Goal: Complete application form

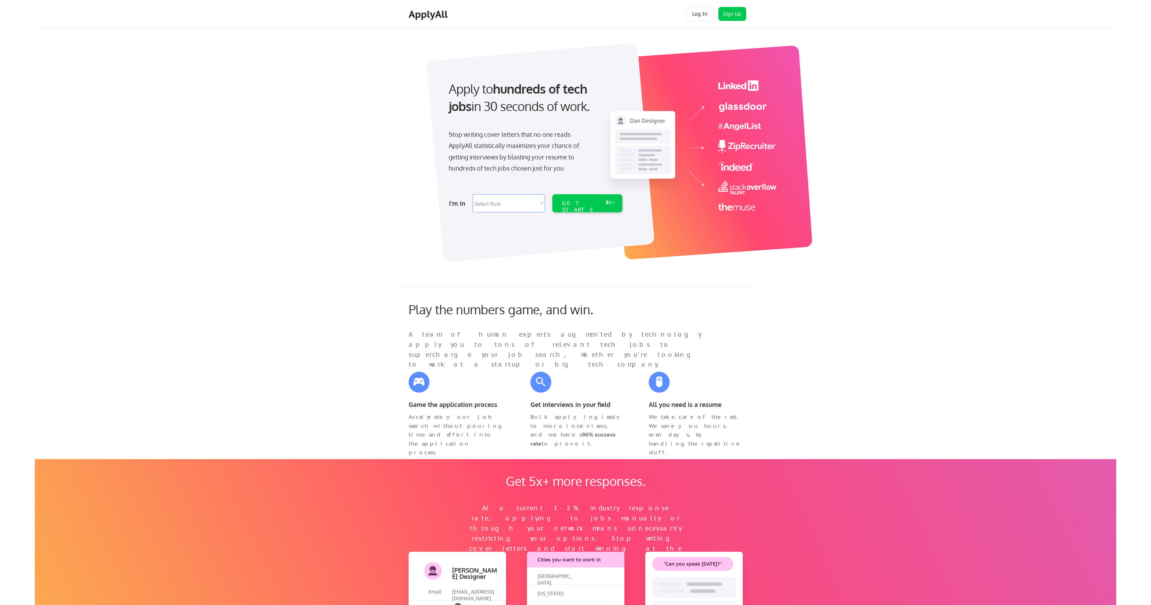
click at [520, 202] on select "Select Role Software Engineering Product Management Customer Success Sales UI/U…" at bounding box center [509, 203] width 72 height 18
select select ""engineering""
click at [473, 194] on select "Select Role Software Engineering Product Management Customer Success Sales UI/U…" at bounding box center [509, 203] width 72 height 18
select select ""engineering""
click at [579, 205] on div "GET STARTED" at bounding box center [580, 210] width 37 height 20
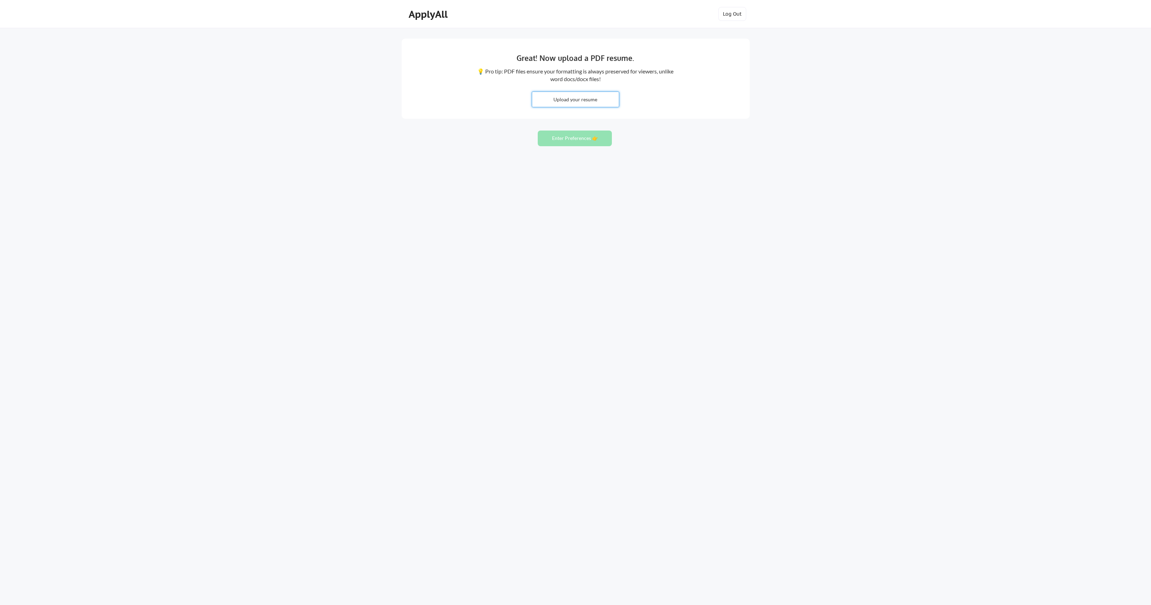
click at [557, 98] on input "file" at bounding box center [575, 99] width 87 height 15
type input "C:\fakepath\[PERSON_NAME] (1).pdf"
click at [583, 135] on button "Enter Preferences 👉" at bounding box center [575, 138] width 74 height 16
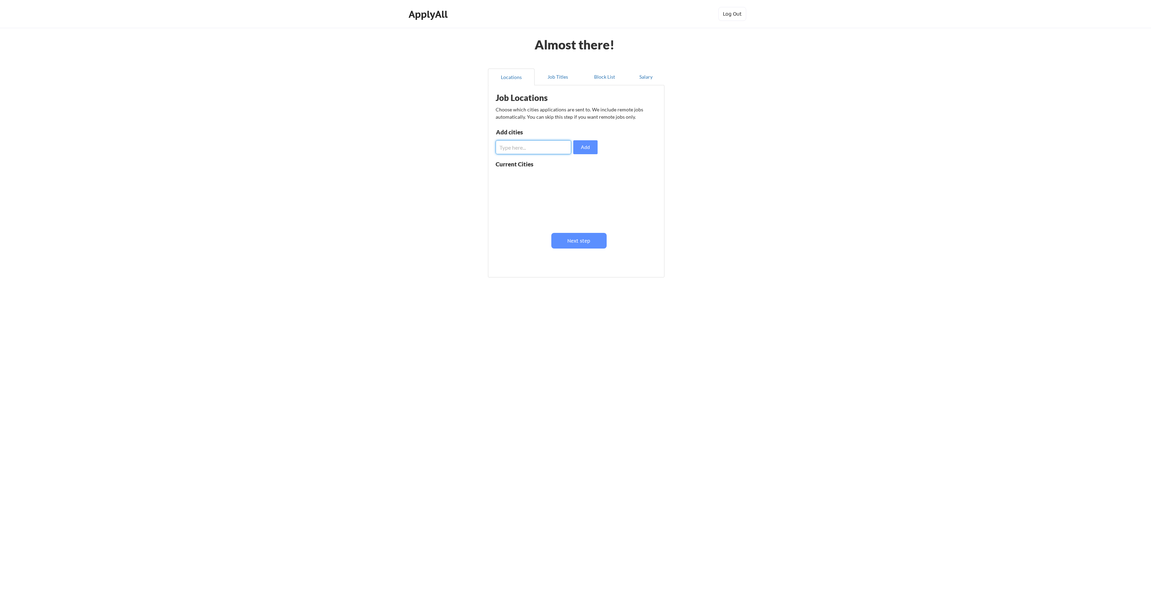
click at [518, 145] on input "input" at bounding box center [534, 147] width 76 height 14
click at [564, 240] on button "Next step" at bounding box center [578, 241] width 55 height 16
click at [525, 148] on input "input" at bounding box center [534, 149] width 76 height 14
type input "Senior Software Engineer"
click at [600, 237] on button "Next step" at bounding box center [604, 242] width 55 height 16
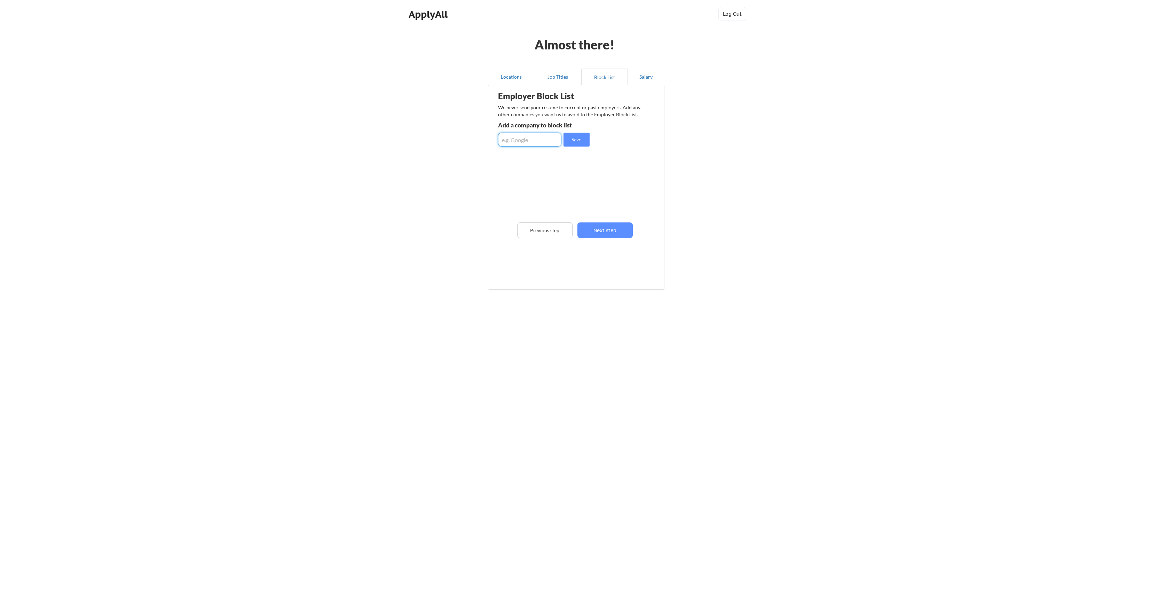
click at [533, 139] on input "input" at bounding box center [529, 140] width 63 height 14
type input "Voyager Global Mobility"
click at [575, 142] on button "Save" at bounding box center [576, 140] width 26 height 14
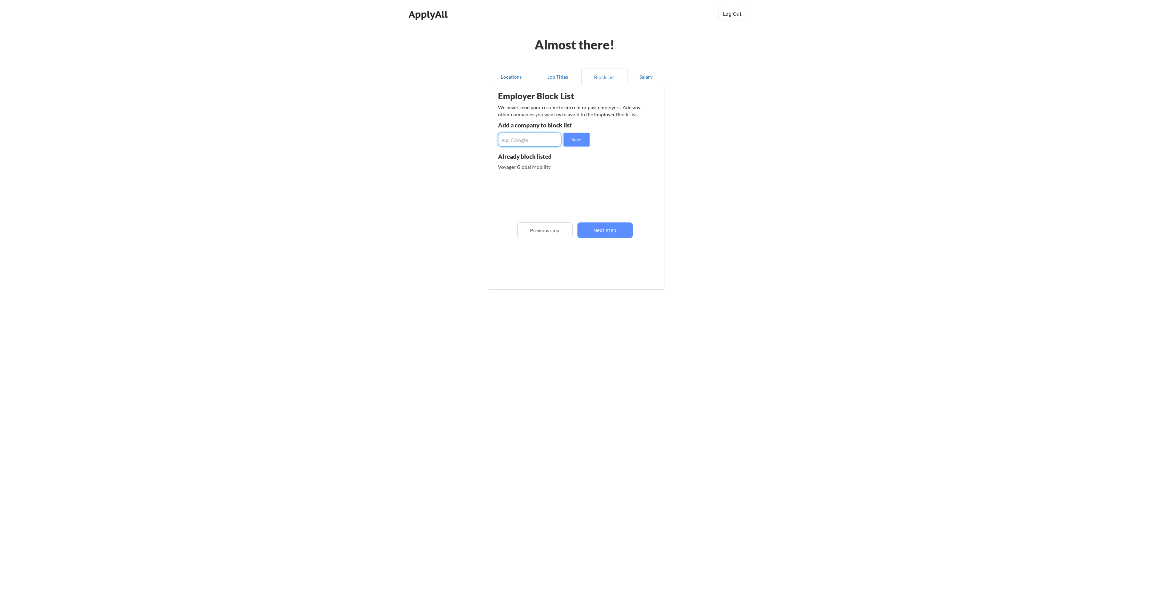
click at [526, 141] on input "input" at bounding box center [529, 140] width 63 height 14
type input "Buggy TLC"
click at [578, 141] on button "Save" at bounding box center [576, 140] width 26 height 14
click at [605, 231] on button "Next step" at bounding box center [604, 230] width 55 height 16
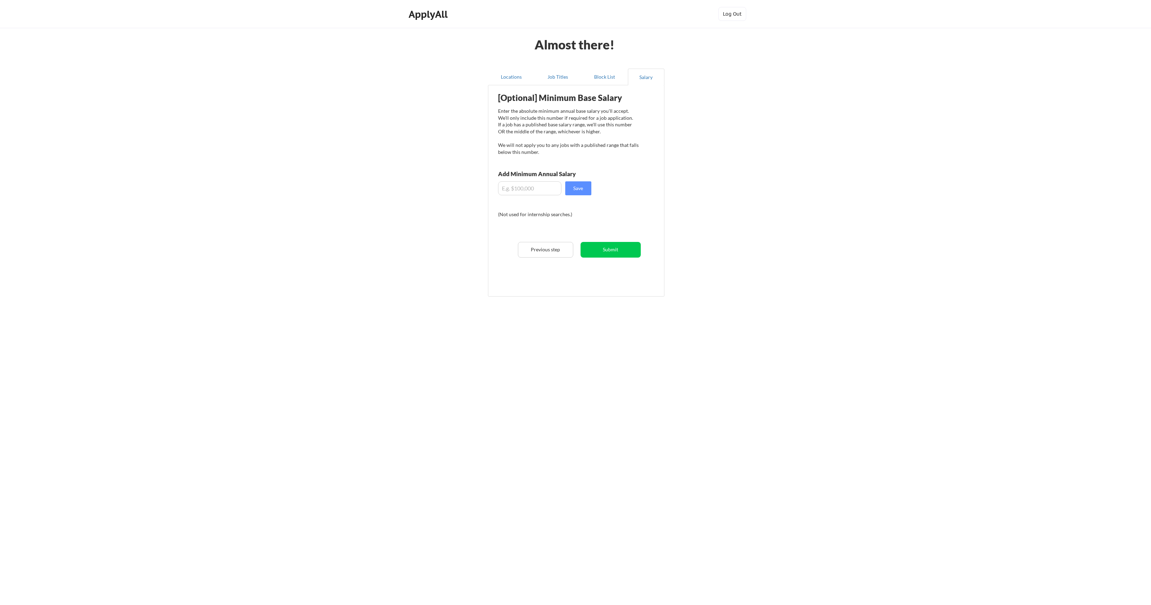
click at [516, 191] on input "input" at bounding box center [529, 188] width 63 height 14
type input "$100,000"
click at [580, 185] on button "Save" at bounding box center [578, 188] width 26 height 14
click at [607, 252] on button "Submit" at bounding box center [610, 250] width 60 height 16
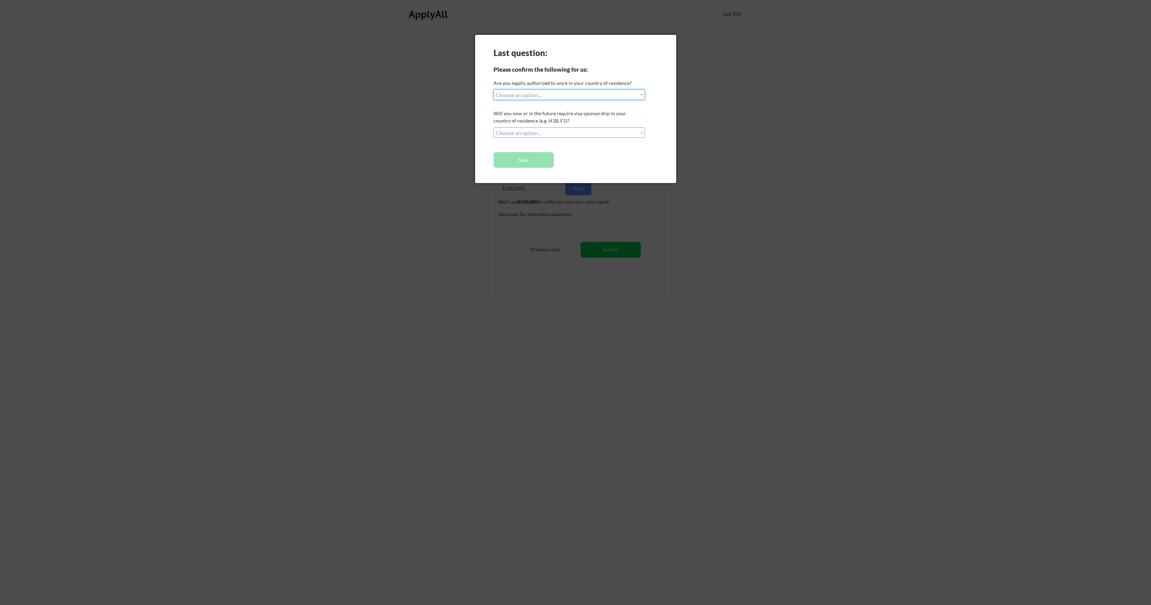
click at [583, 95] on select "Choose an option... Yes, I am a US Citizen Yes, I am a Canadian Citizen Yes, I …" at bounding box center [568, 94] width 151 height 10
select select ""yes__i_am_an_other_permanent_resident""
click at [493, 89] on select "Choose an option... Yes, I am a US Citizen Yes, I am a Canadian Citizen Yes, I …" at bounding box center [568, 94] width 151 height 10
click at [571, 134] on select "Choose an option... No, I will not need sponsorship Yes, I will need sponsorship" at bounding box center [568, 132] width 151 height 10
select select ""no__i_will_not_need_sponsorship""
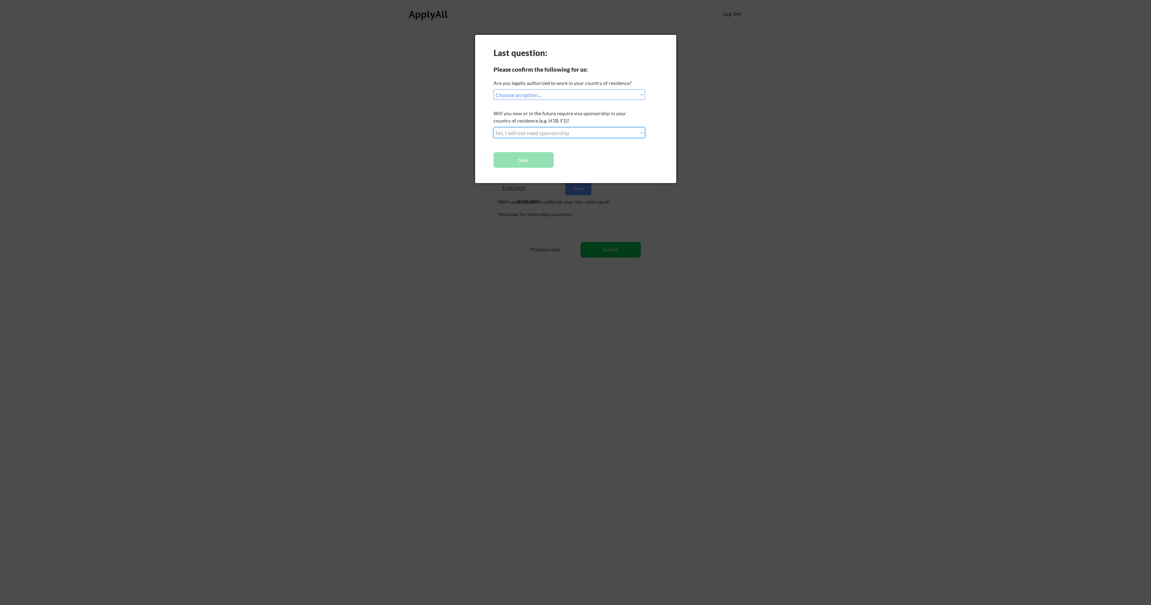
click at [493, 127] on select "Choose an option... No, I will not need sponsorship Yes, I will need sponsorship" at bounding box center [568, 132] width 151 height 10
click at [521, 160] on button "Save" at bounding box center [523, 160] width 60 height 16
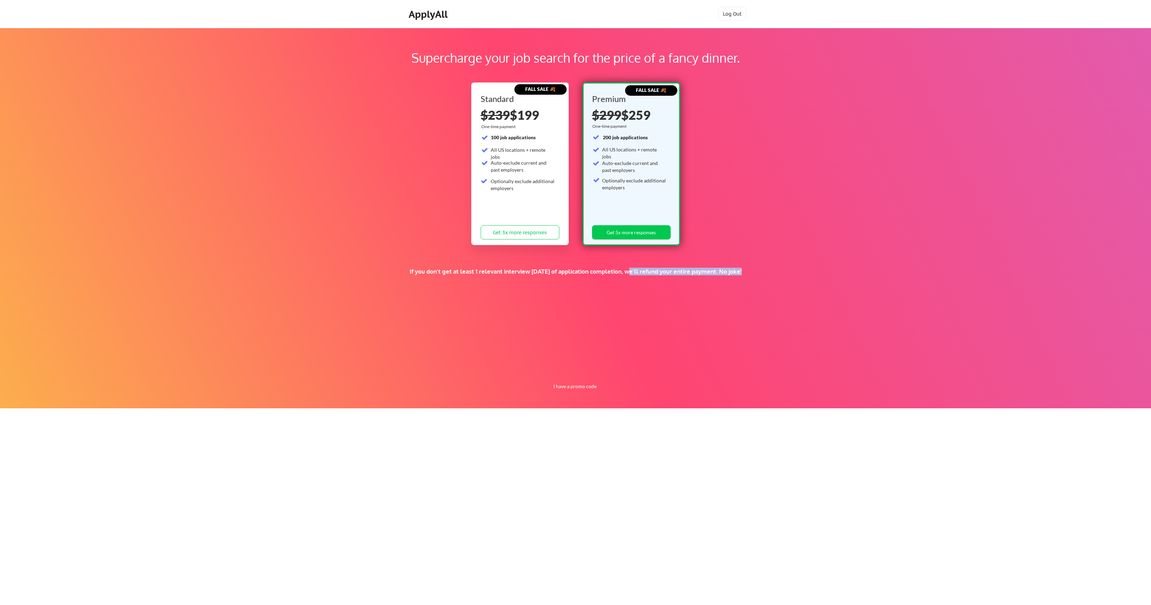
drag, startPoint x: 619, startPoint y: 274, endPoint x: 470, endPoint y: 293, distance: 150.5
click at [473, 294] on div "Supercharge your job search for the price of a fancy dinner. FALL SALE 🍂 Standa…" at bounding box center [575, 218] width 1151 height 380
drag, startPoint x: 359, startPoint y: 260, endPoint x: 492, endPoint y: 260, distance: 132.2
click at [492, 260] on div "Supercharge your job search for the price of a fancy dinner. FALL SALE 🍂 Standa…" at bounding box center [575, 218] width 1151 height 380
